Goal: Transaction & Acquisition: Purchase product/service

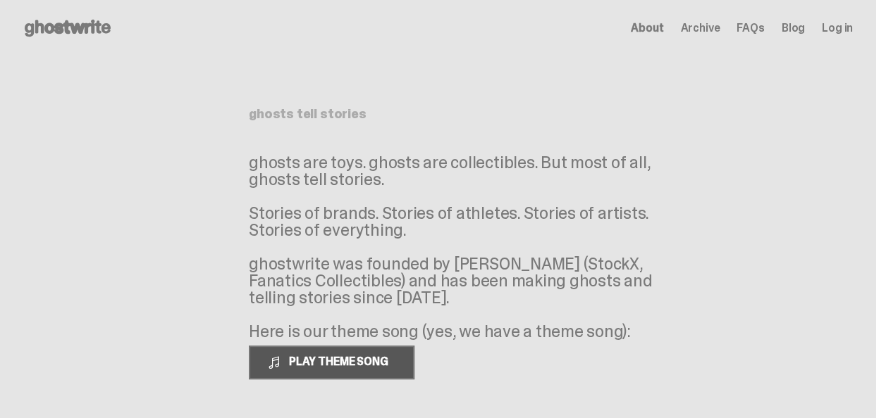
click at [348, 369] on div "PLAY THEME SONG" at bounding box center [331, 363] width 129 height 14
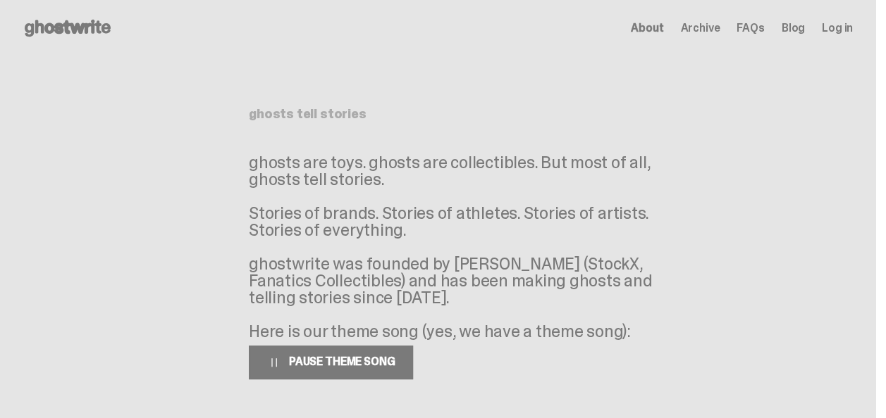
click at [348, 369] on div "PAUSE THEME SONG" at bounding box center [331, 363] width 128 height 14
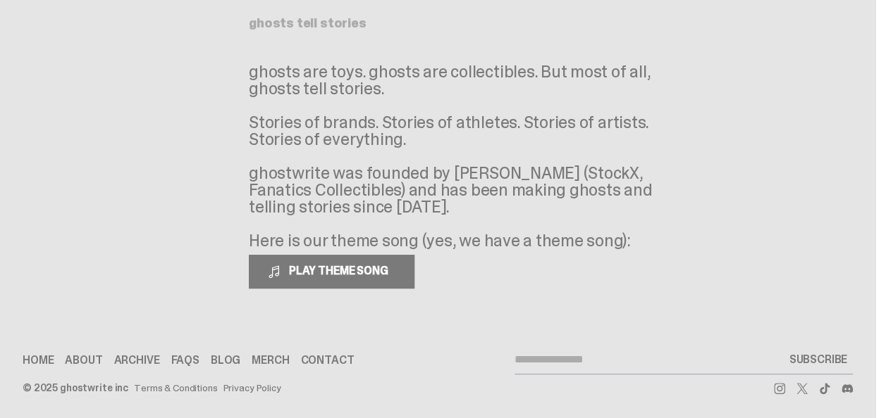
scroll to position [94, 0]
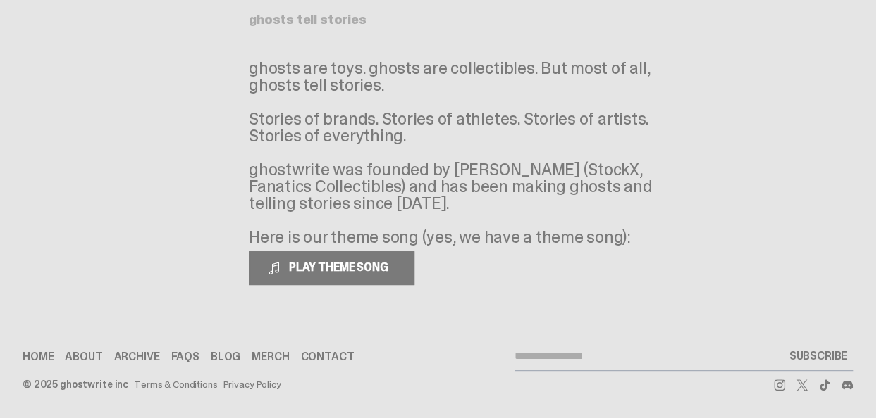
click at [263, 356] on link "Merch" at bounding box center [269, 357] width 37 height 11
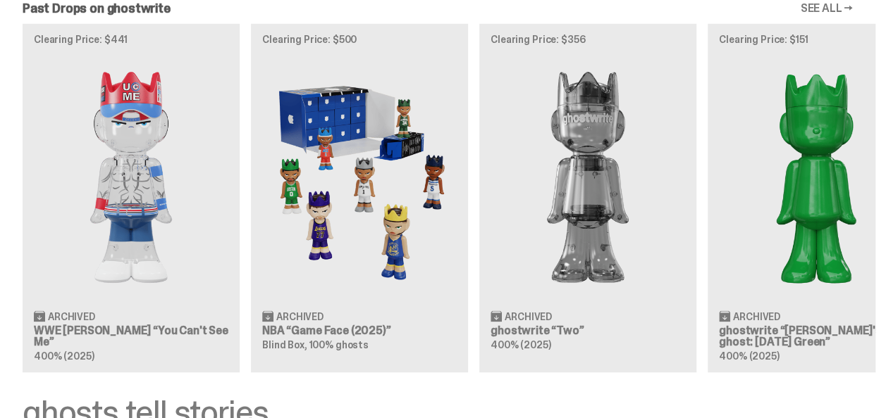
scroll to position [1268, 0]
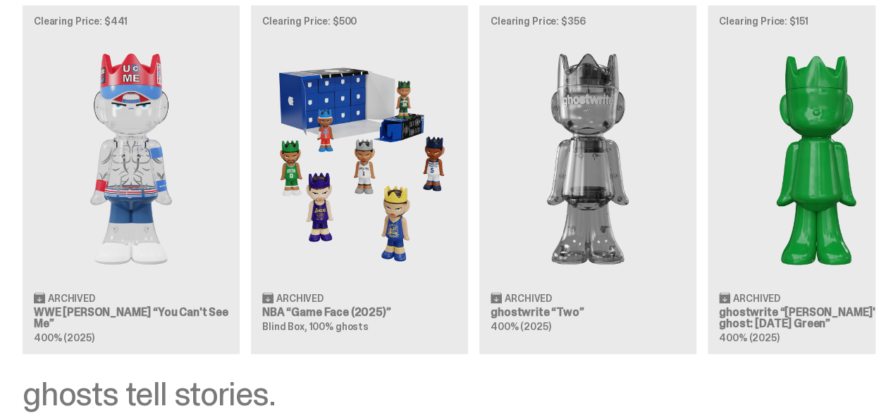
click at [590, 216] on div "Clearing Price: $441 Archived WWE John Cena “You Can't See Me” 400% (2025) Clea…" at bounding box center [437, 179] width 875 height 349
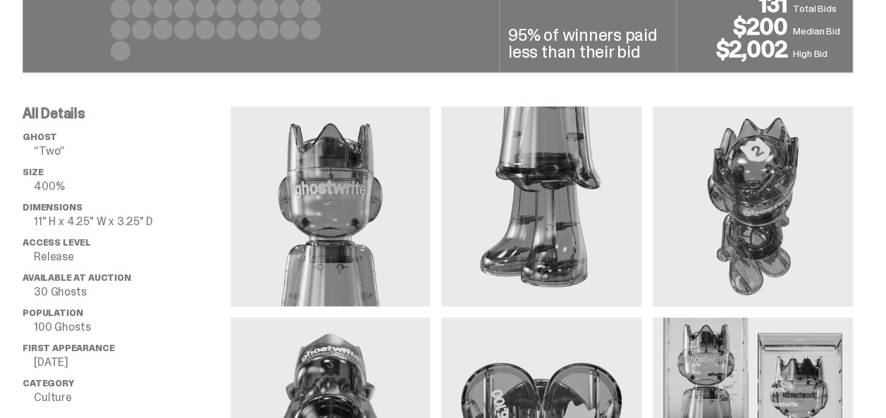
scroll to position [916, 0]
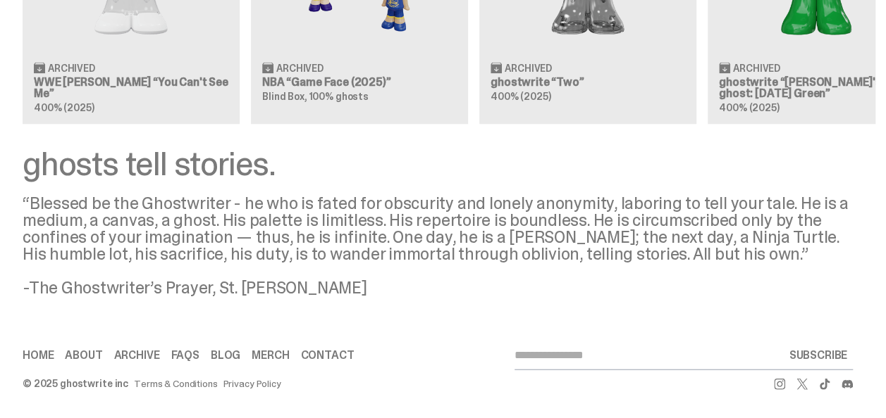
scroll to position [1500, 0]
click at [261, 356] on link "Merch" at bounding box center [269, 355] width 37 height 11
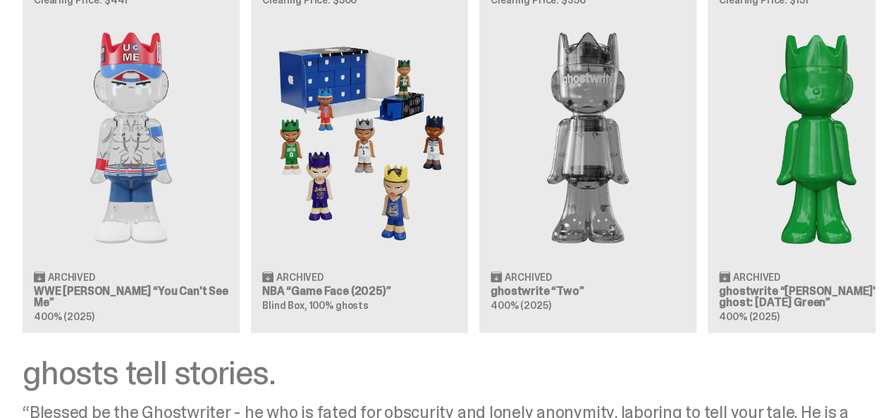
scroll to position [1288, 0]
